Goal: Task Accomplishment & Management: Use online tool/utility

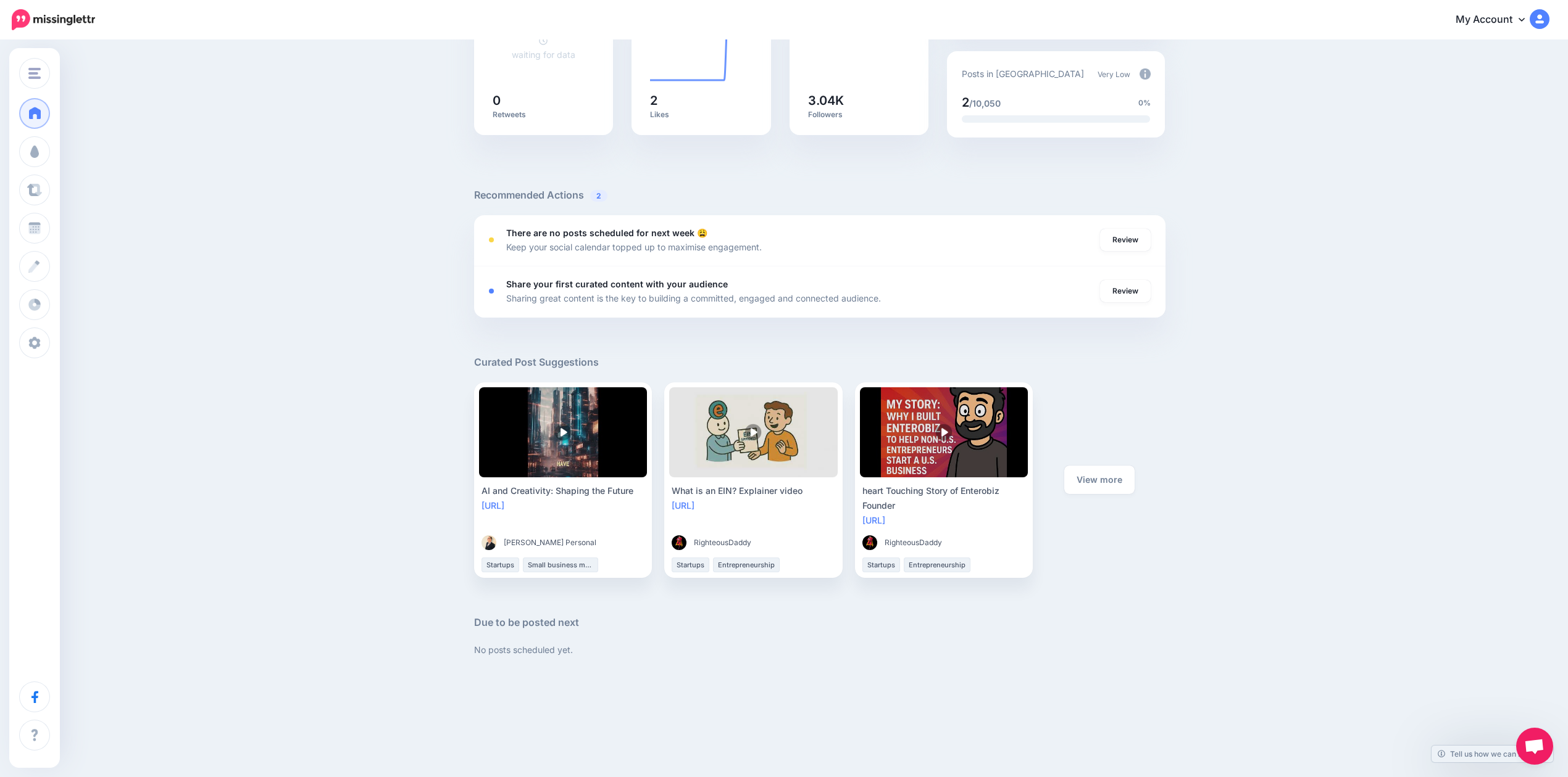
scroll to position [314, 0]
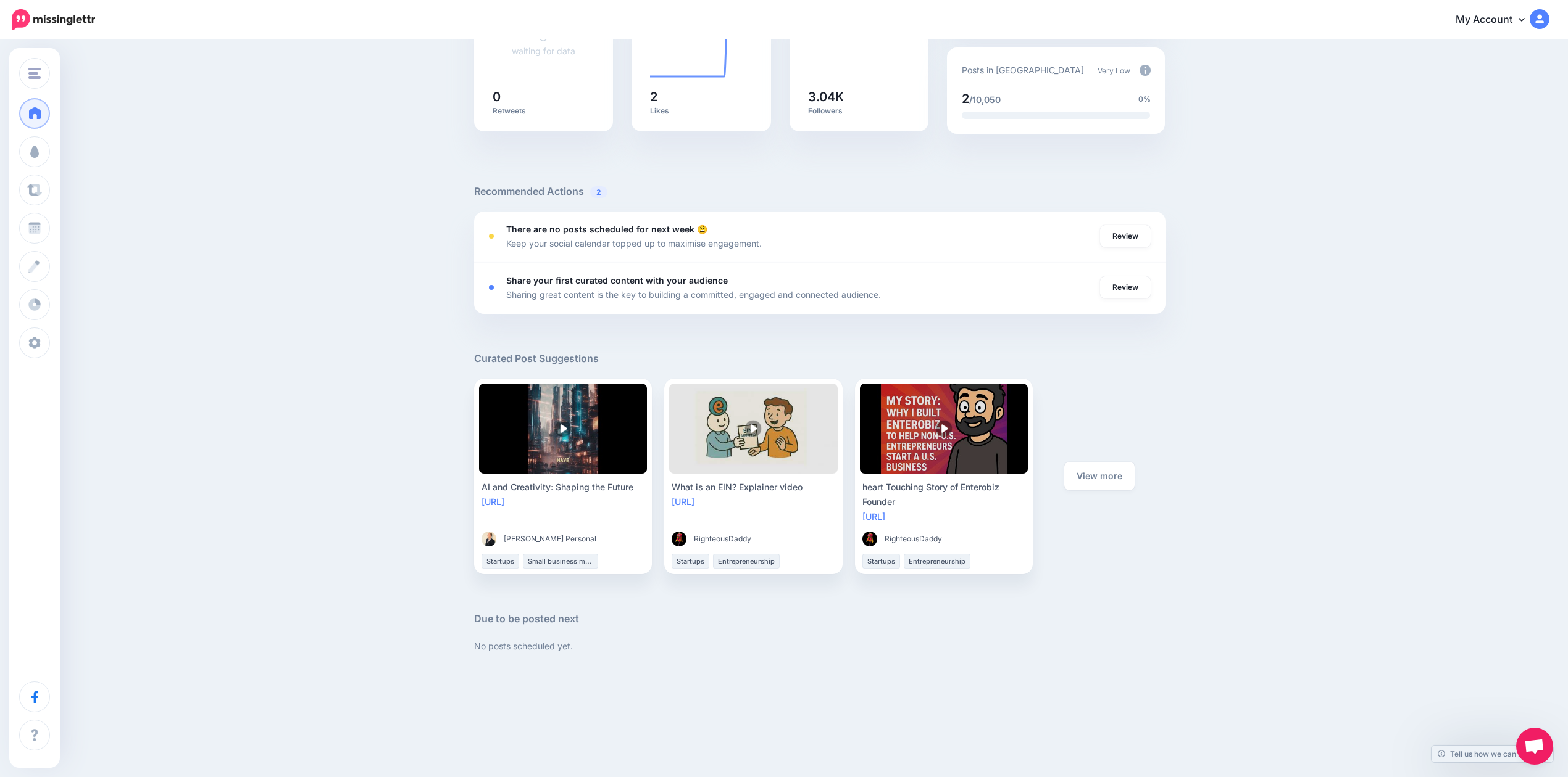
click at [50, 18] on img at bounding box center [53, 20] width 83 height 21
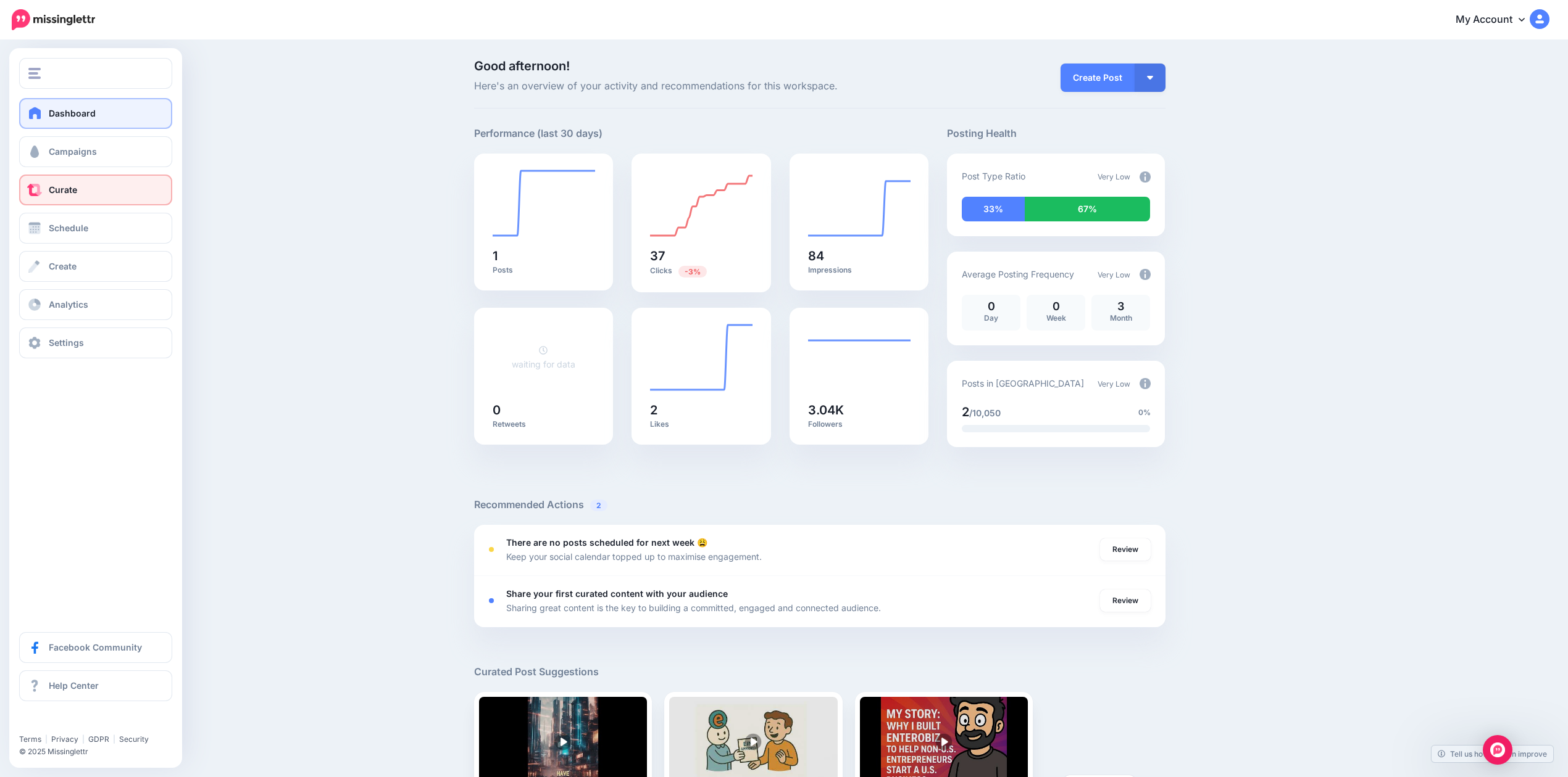
click at [87, 205] on link "Curate" at bounding box center [95, 190] width 153 height 31
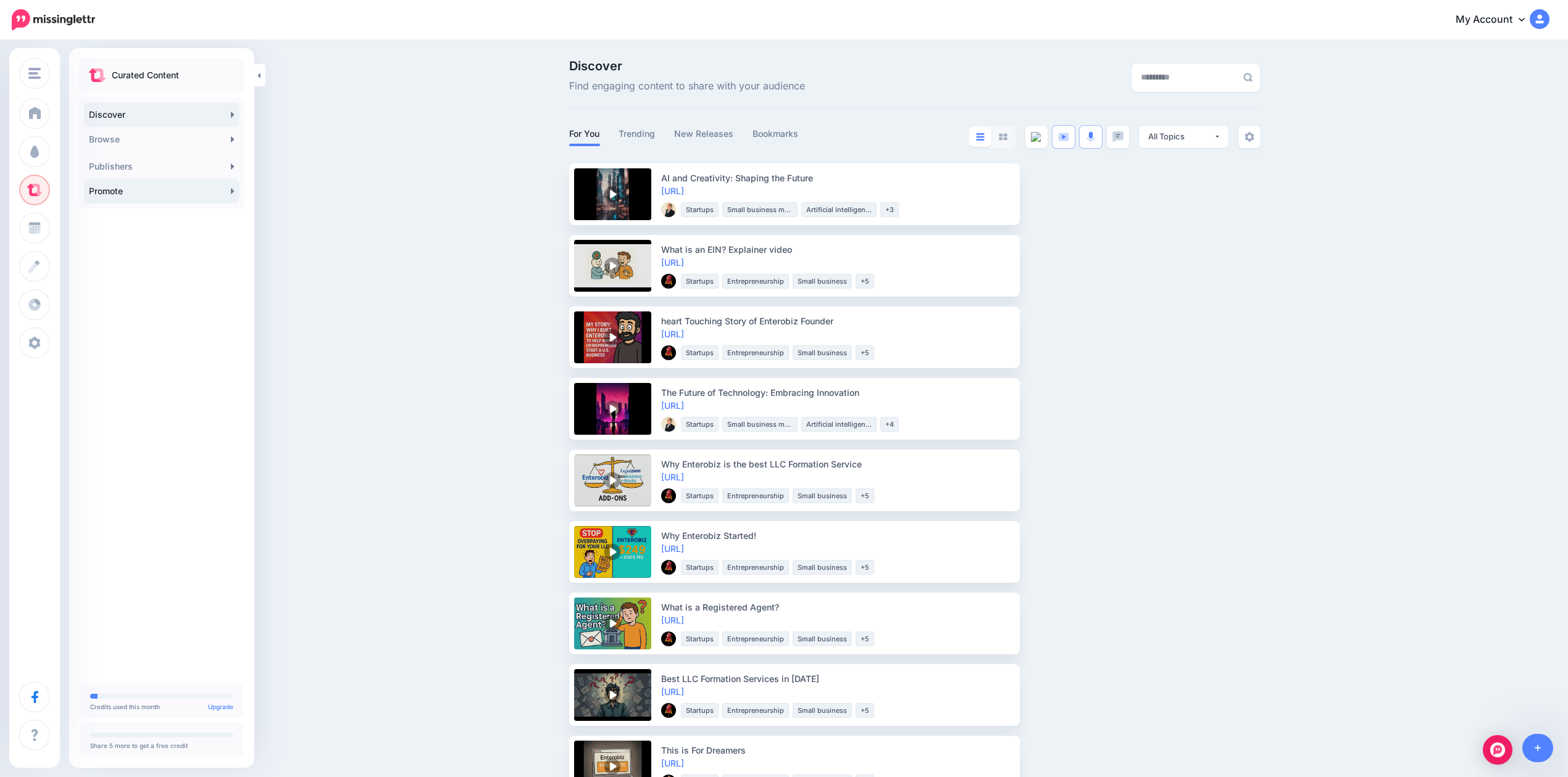
click at [157, 188] on link "Promote" at bounding box center [161, 192] width 155 height 25
